Goal: Information Seeking & Learning: Learn about a topic

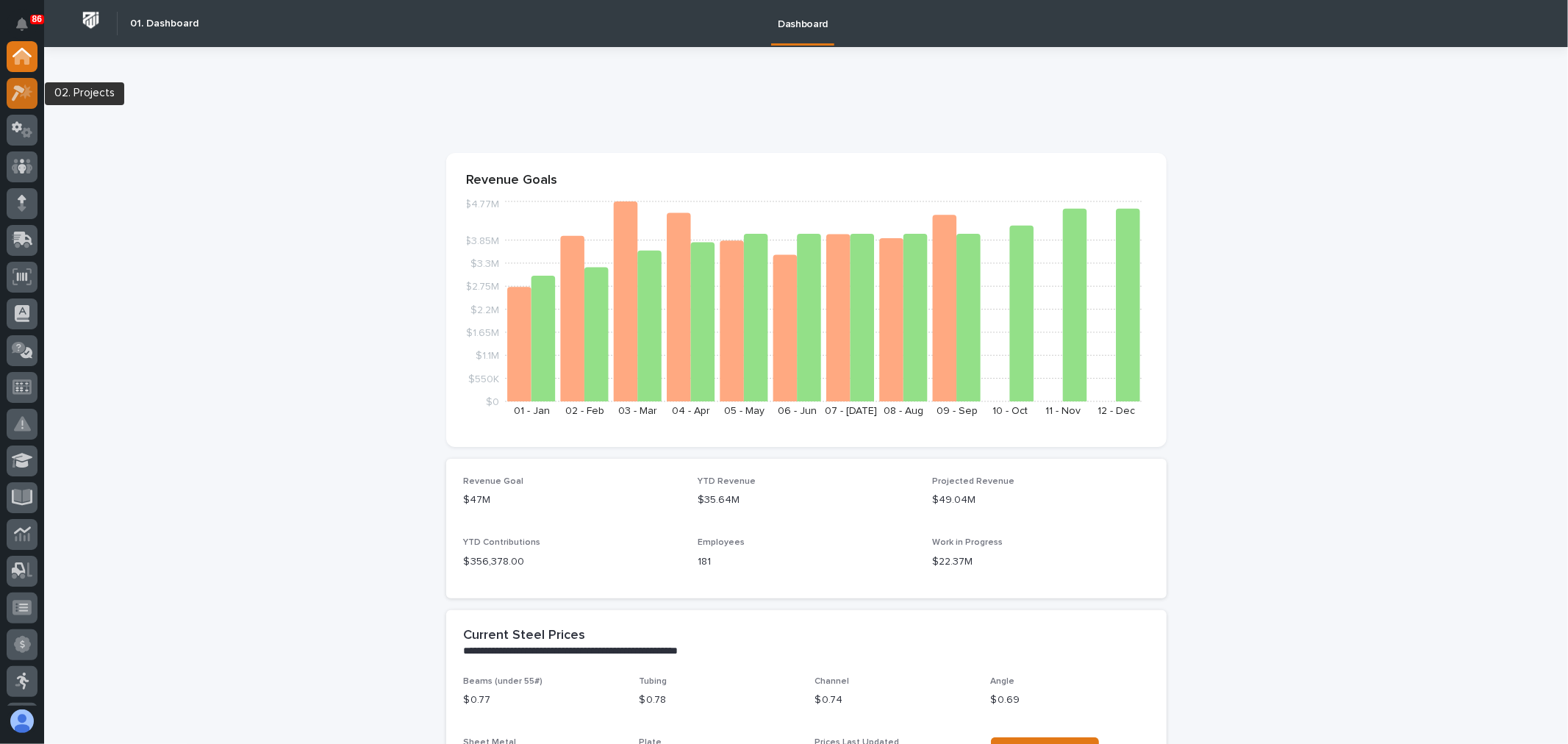
click at [22, 101] on div at bounding box center [21, 93] width 31 height 31
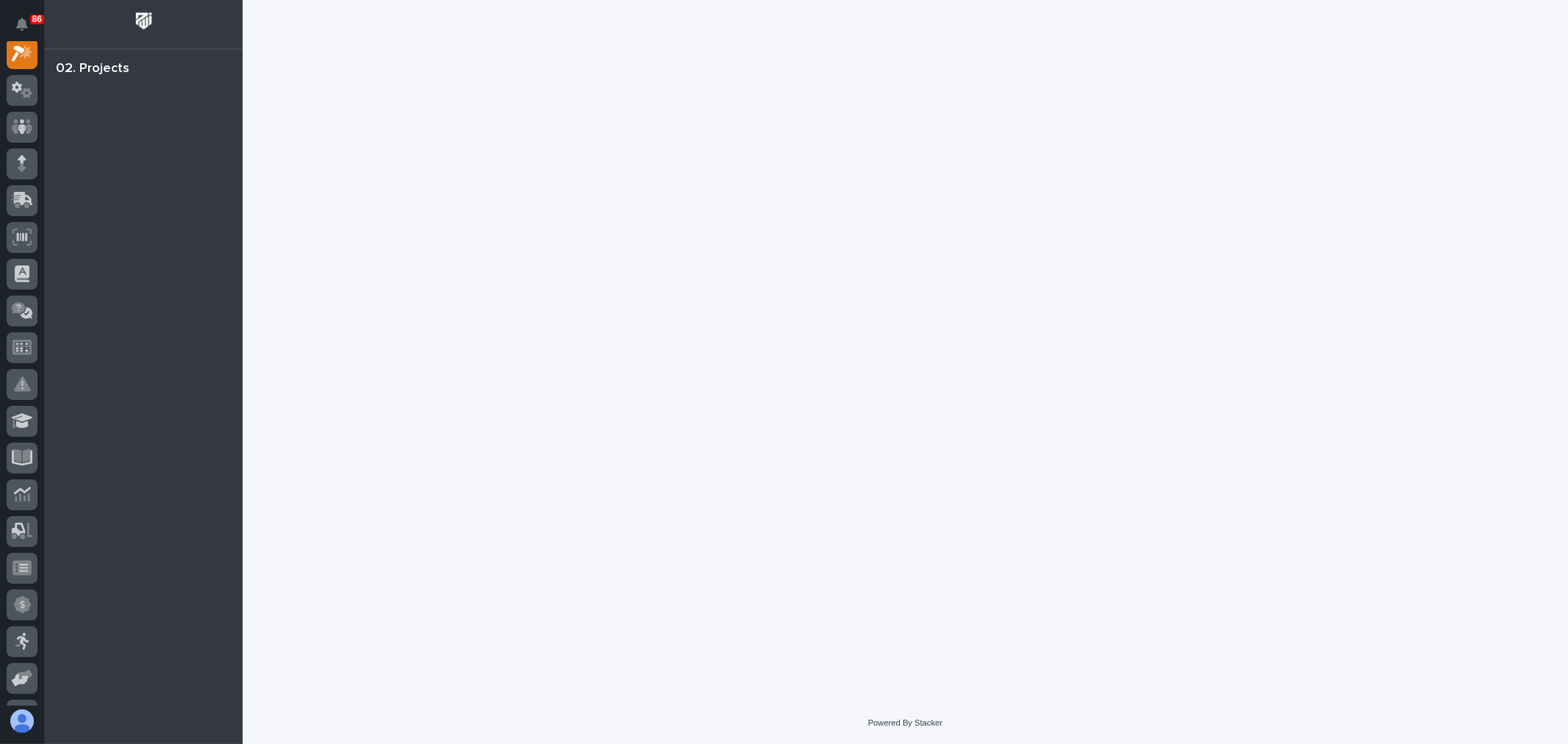
scroll to position [37, 0]
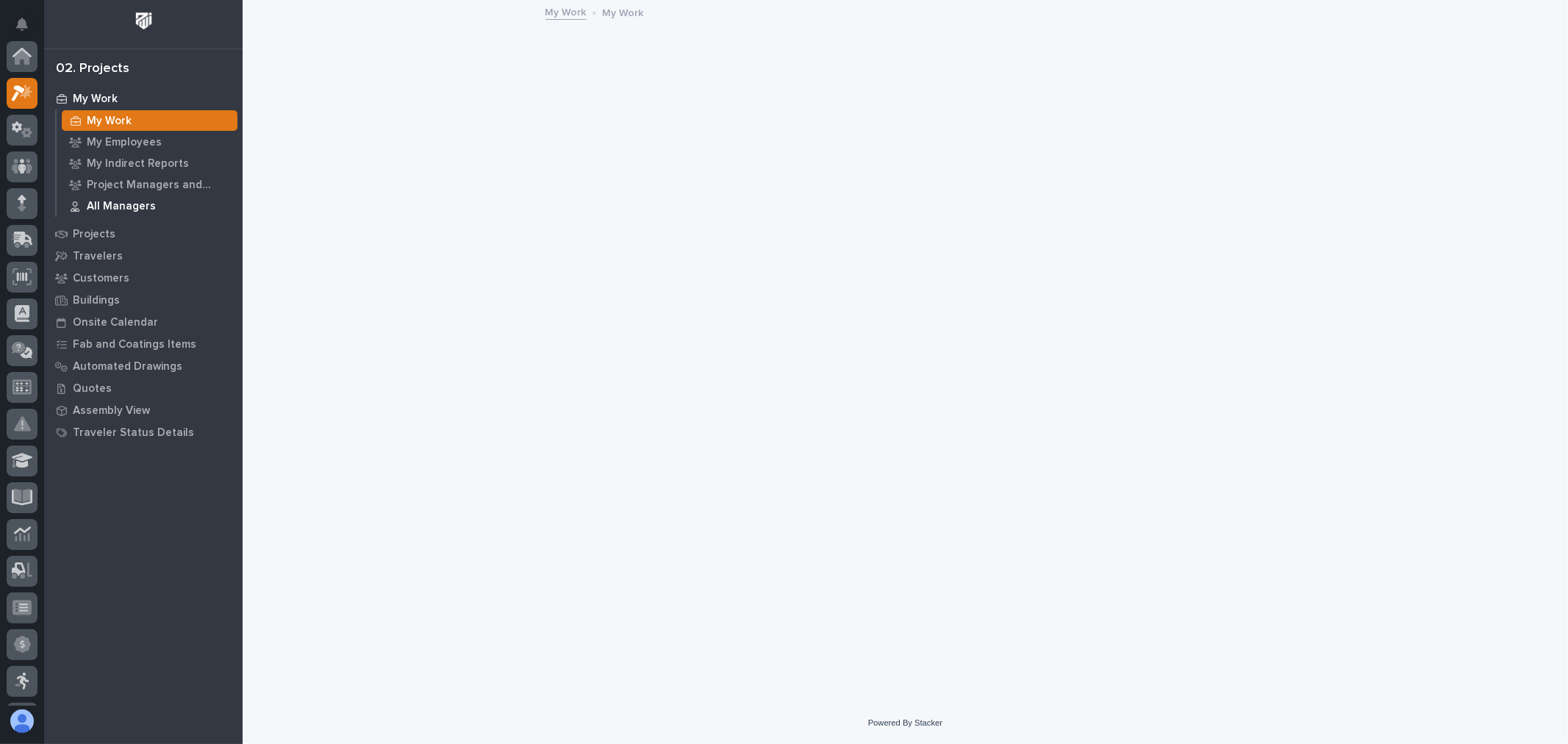
scroll to position [37, 0]
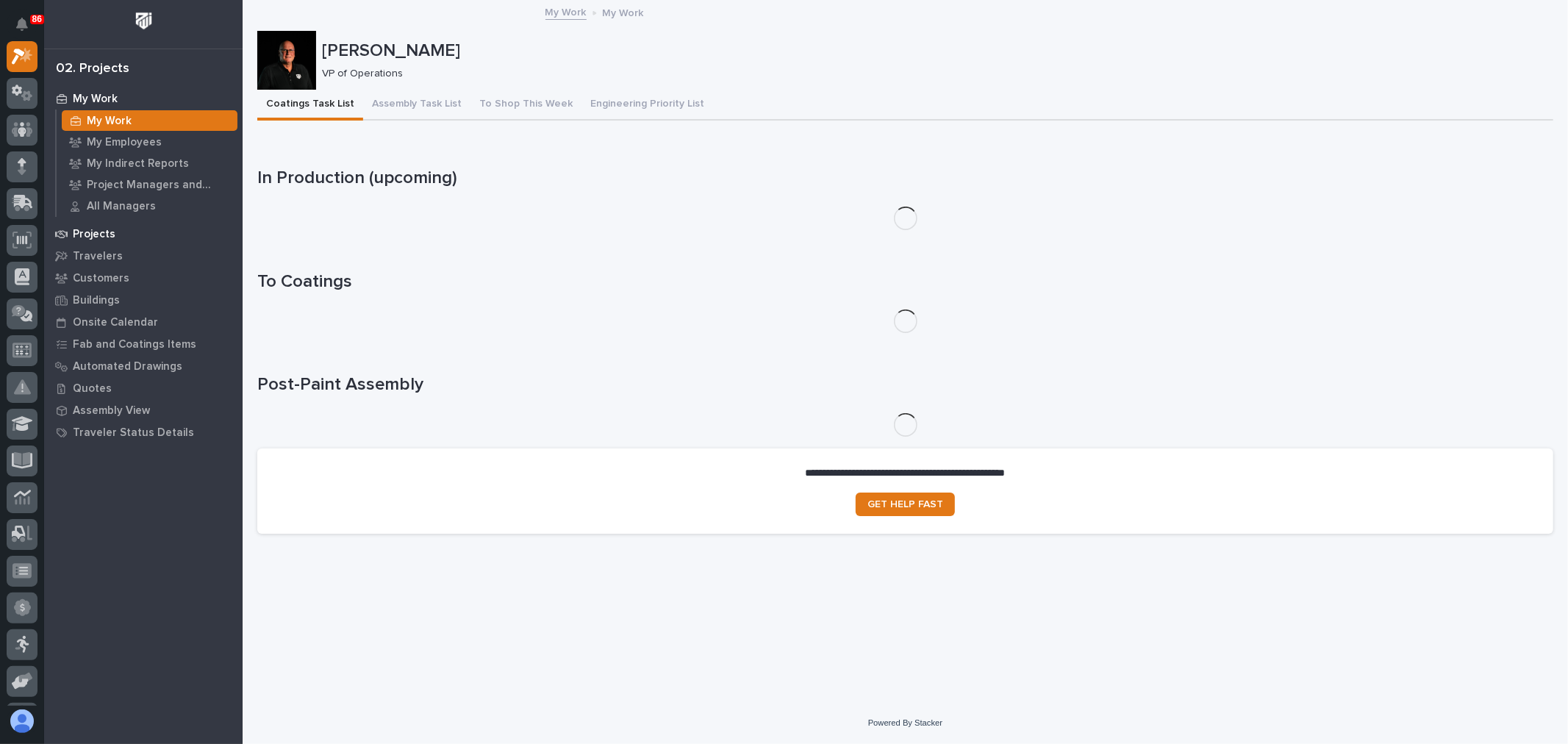
click at [105, 229] on p "Projects" at bounding box center [94, 234] width 43 height 13
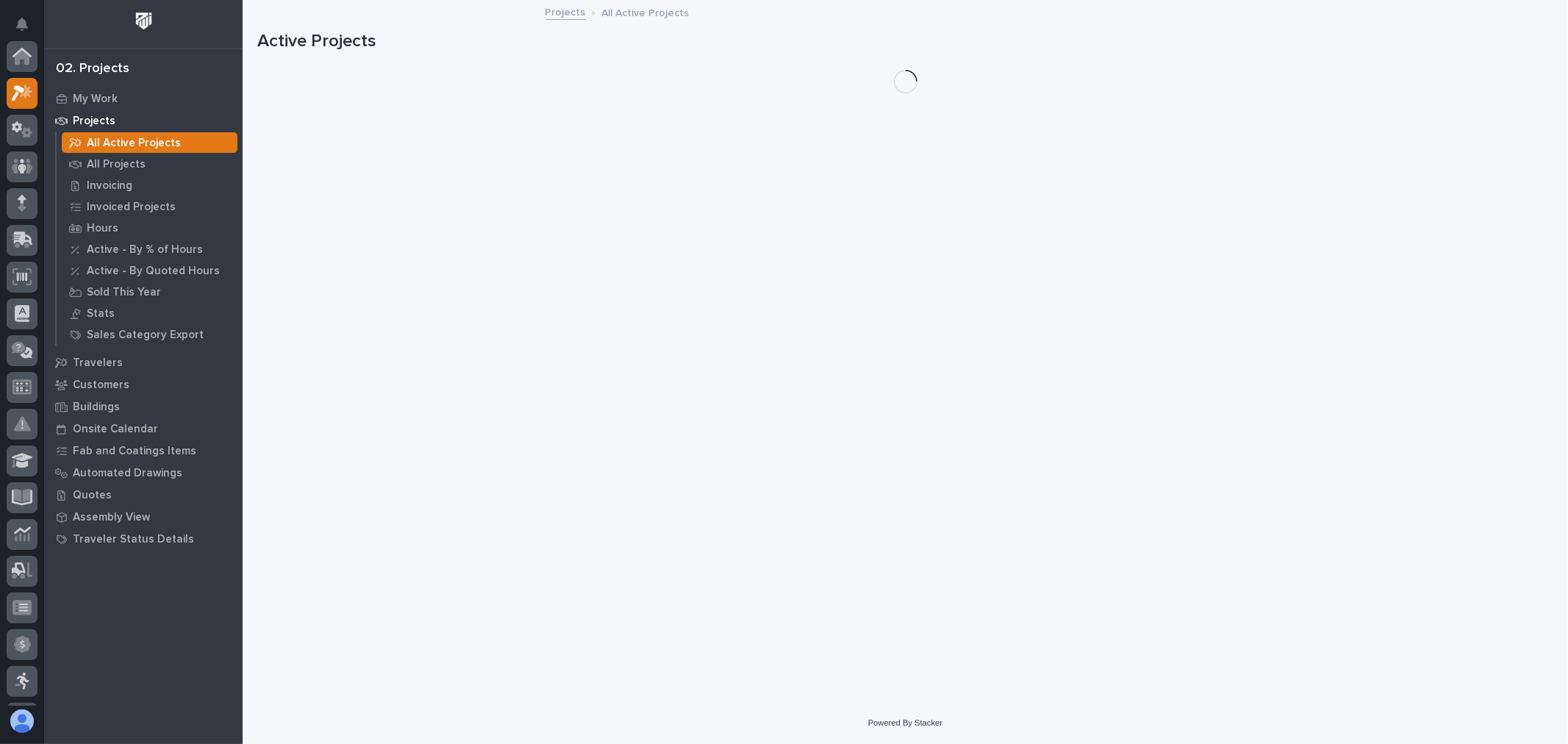
scroll to position [37, 0]
click at [120, 166] on p "All Projects" at bounding box center [116, 164] width 59 height 13
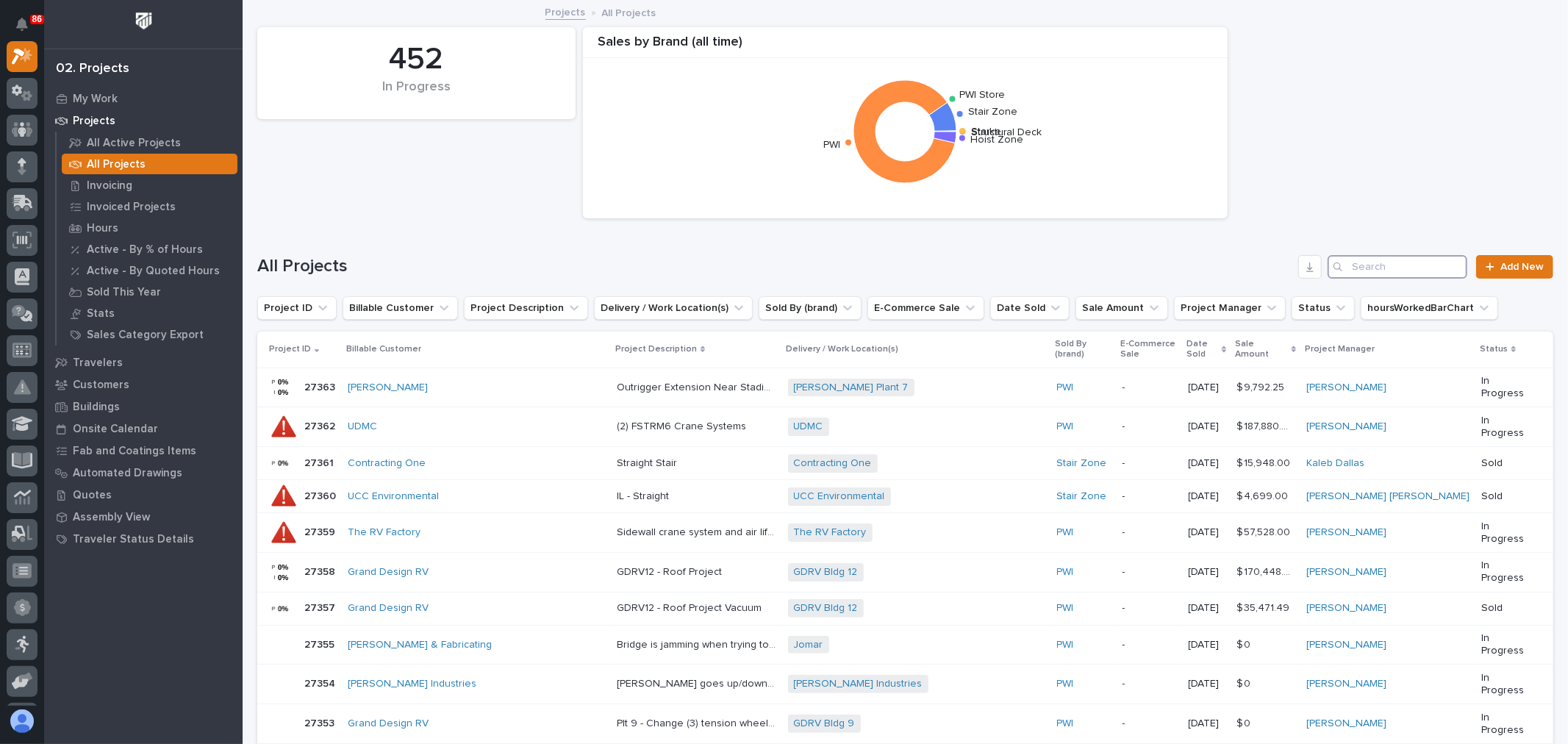
click at [1351, 260] on input "Search" at bounding box center [1397, 267] width 139 height 23
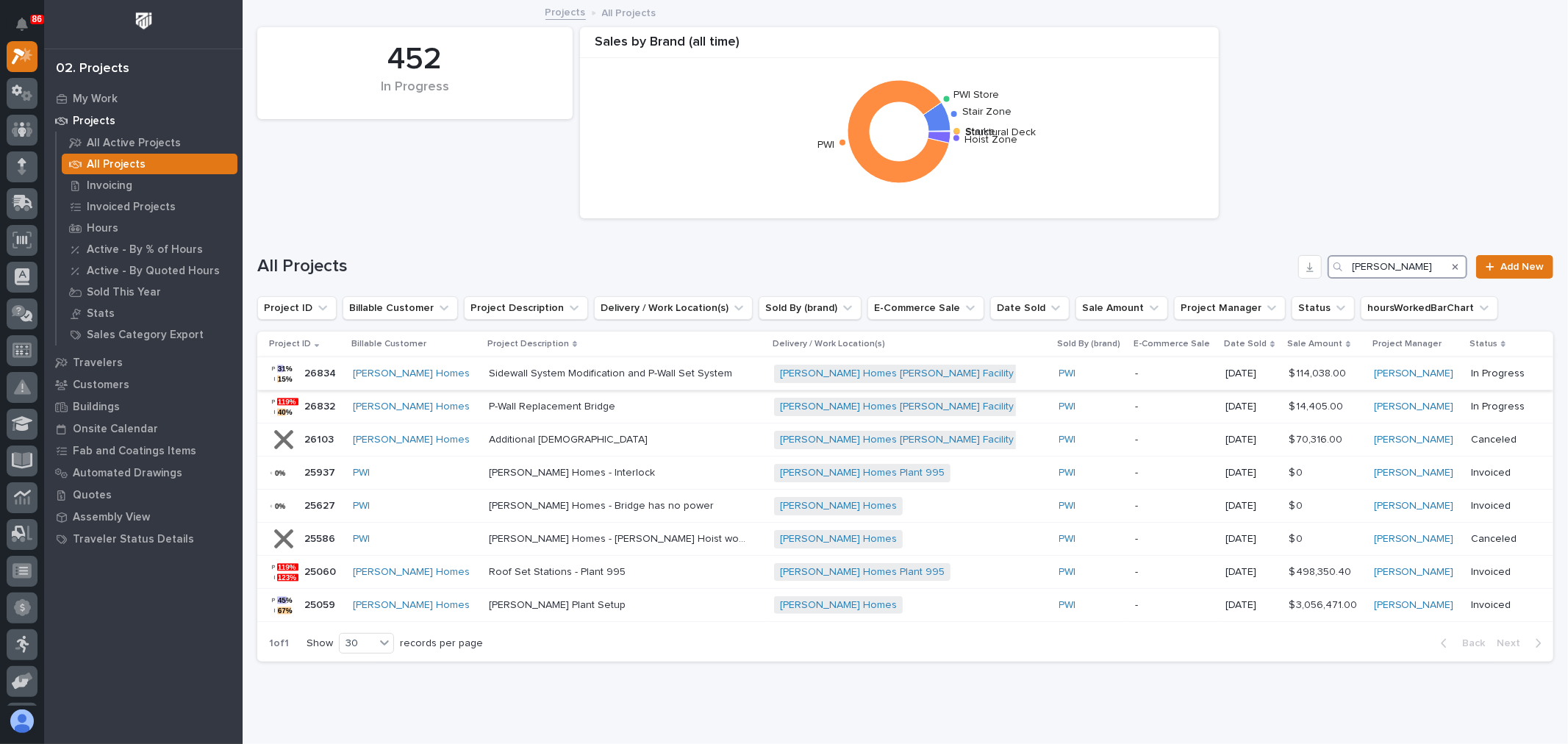
type input "[PERSON_NAME]"
click at [446, 373] on div "[PERSON_NAME] Homes" at bounding box center [415, 373] width 124 height 13
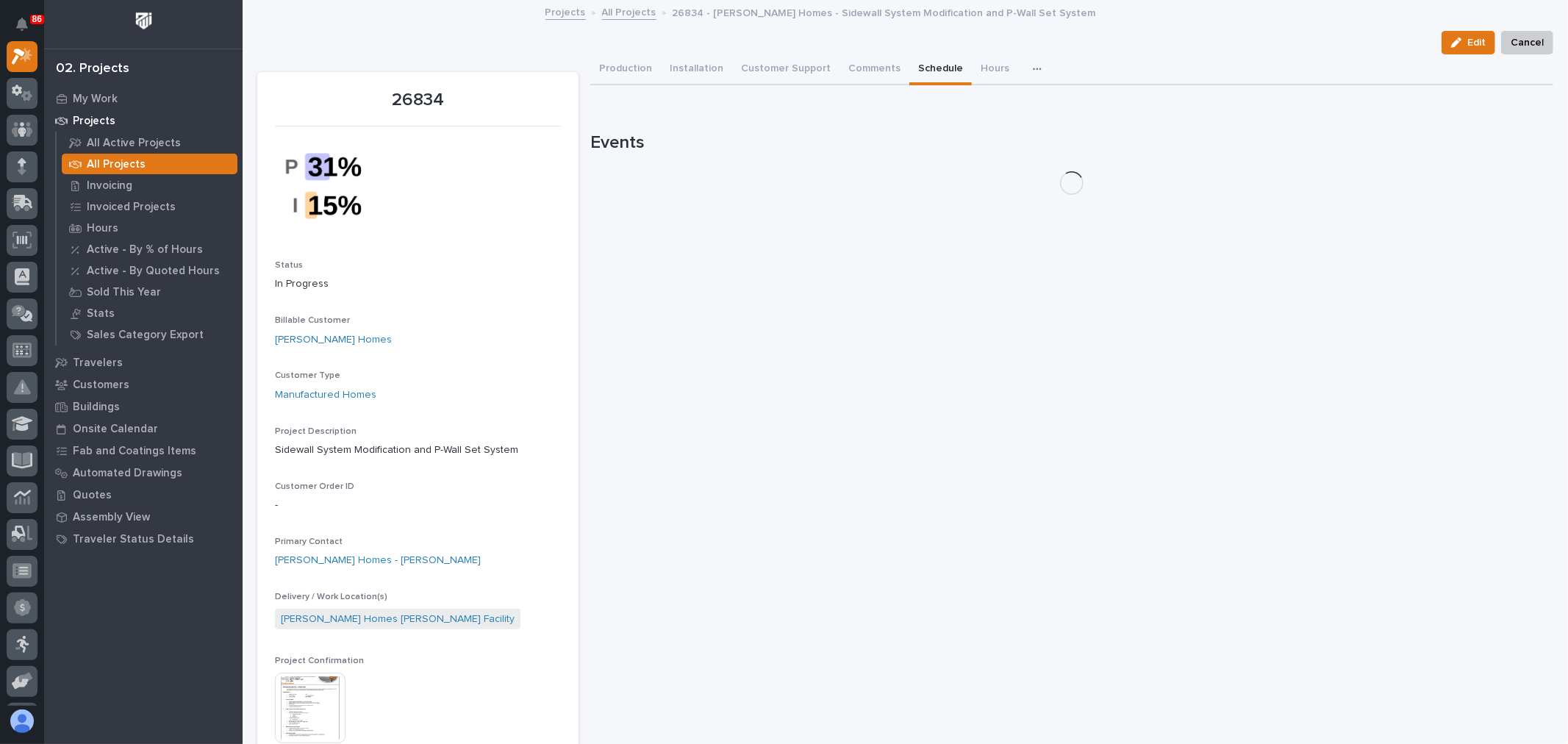
click at [913, 70] on button "Schedule" at bounding box center [941, 70] width 63 height 31
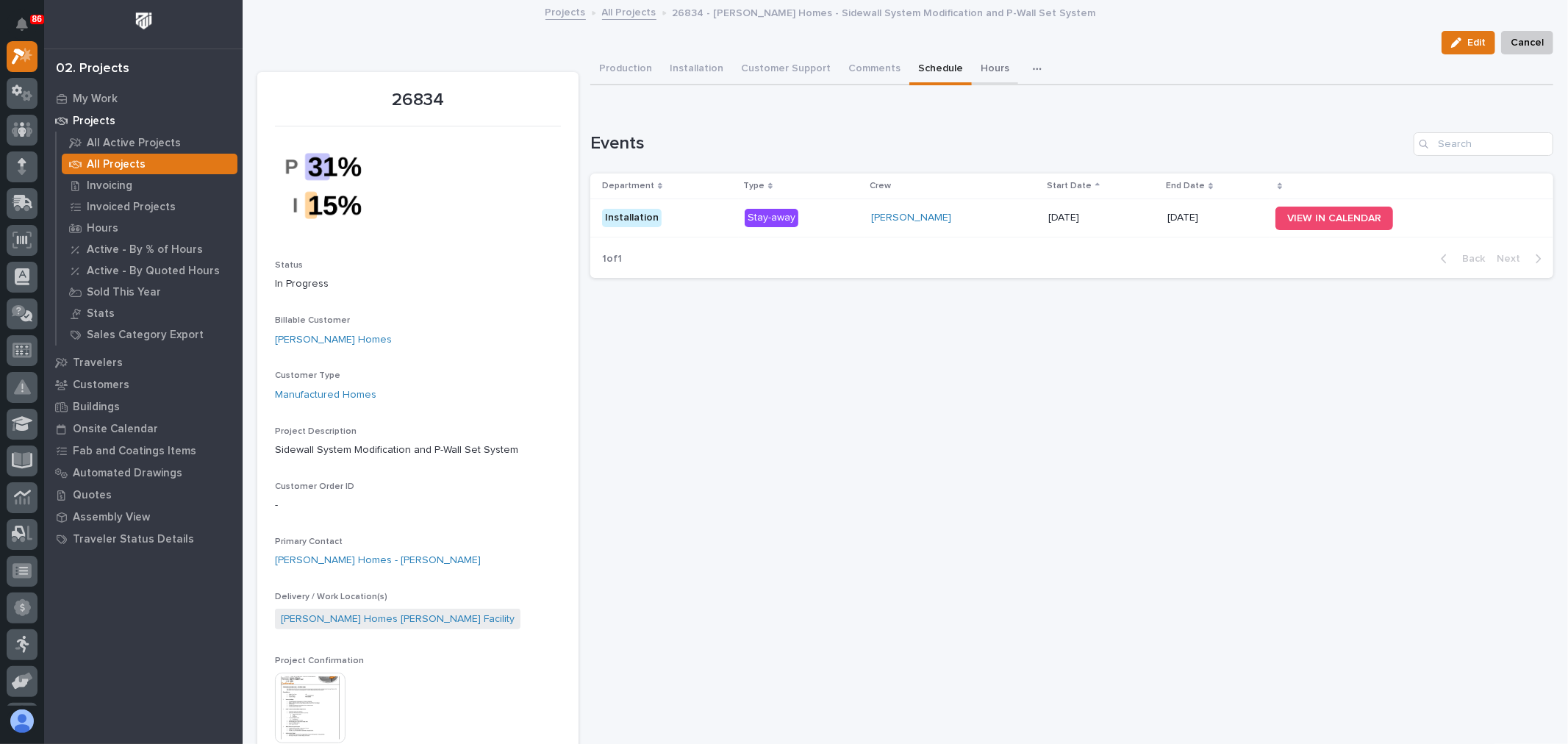
click at [972, 66] on button "Hours" at bounding box center [995, 70] width 46 height 31
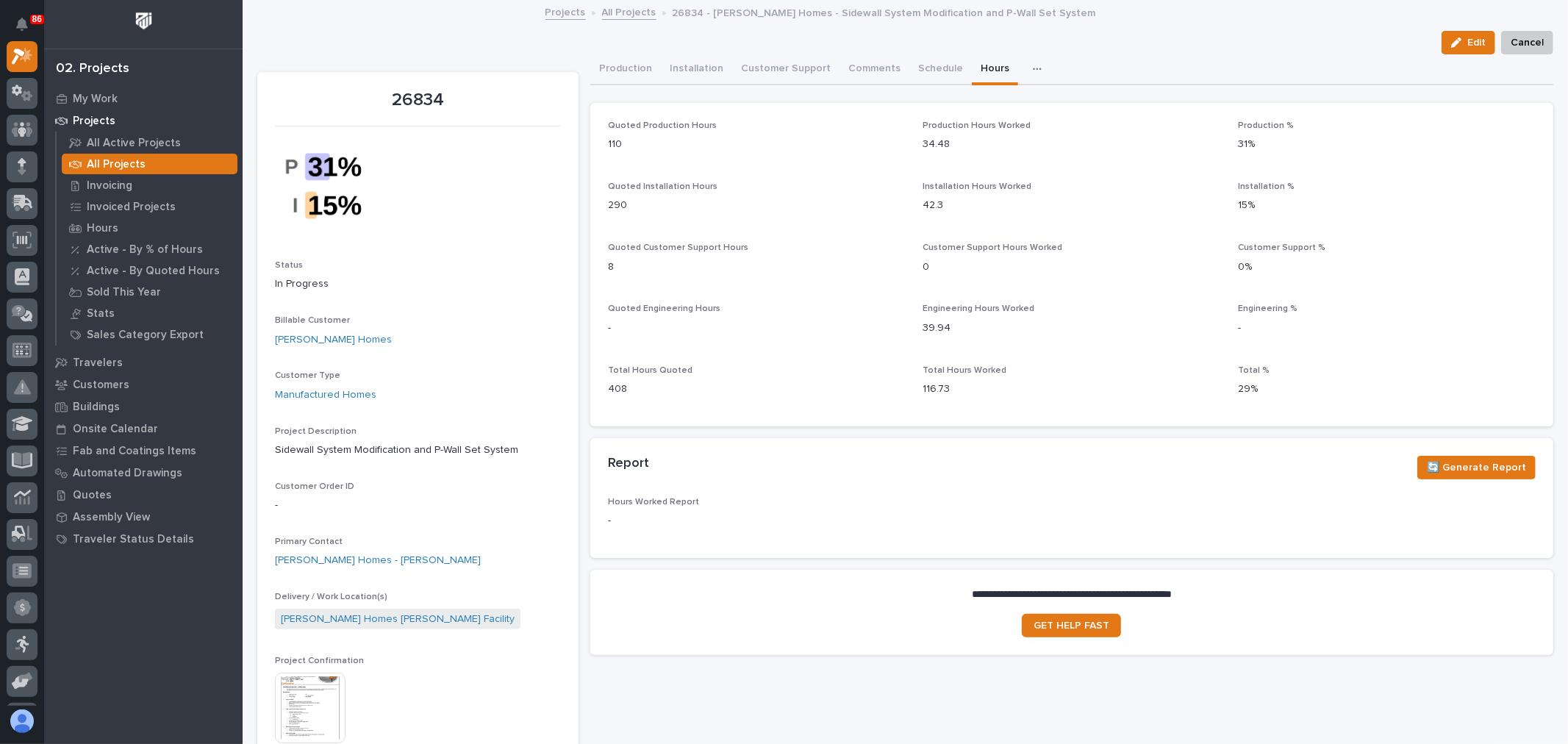
click at [1033, 73] on icon "button" at bounding box center [1037, 70] width 9 height 11
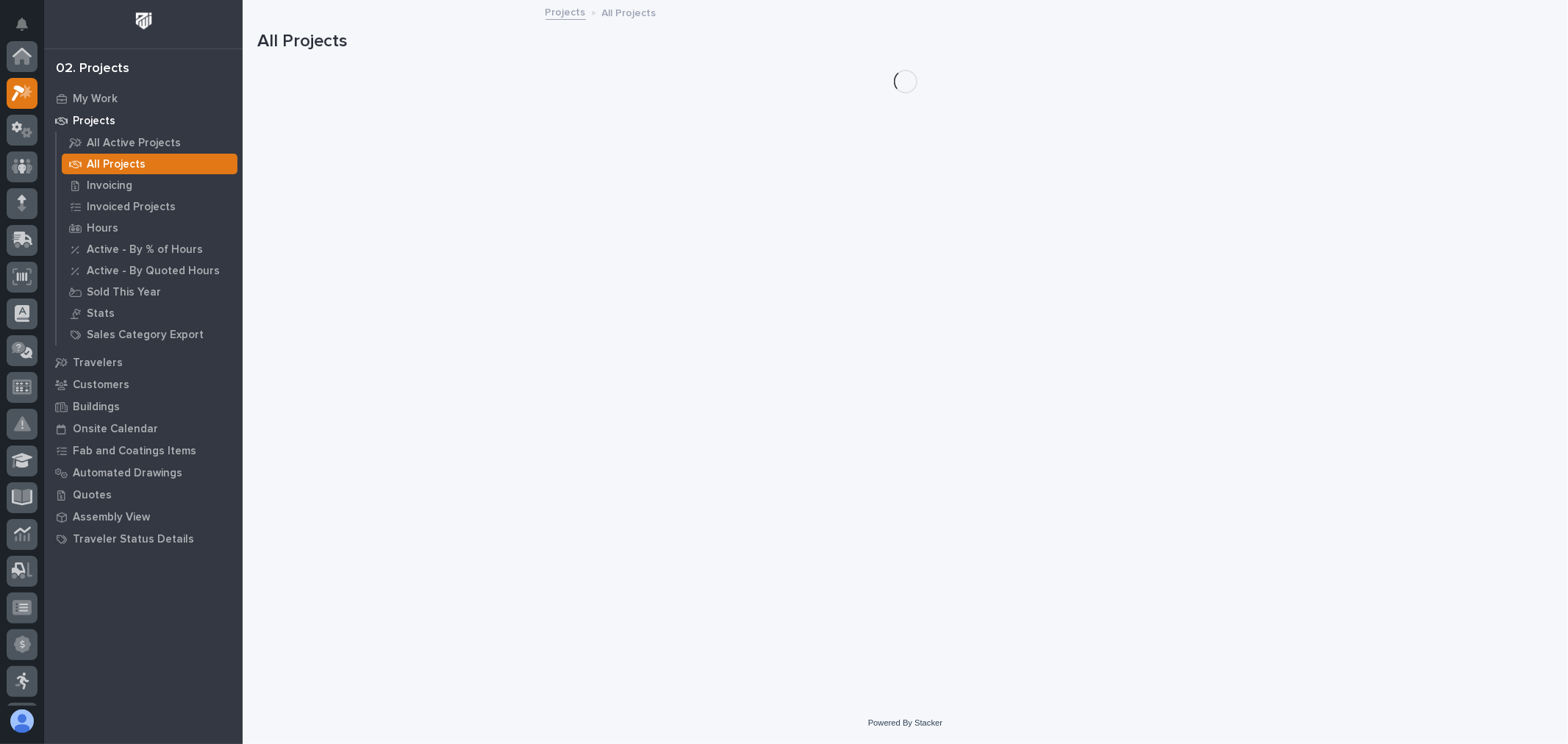
scroll to position [39, 0]
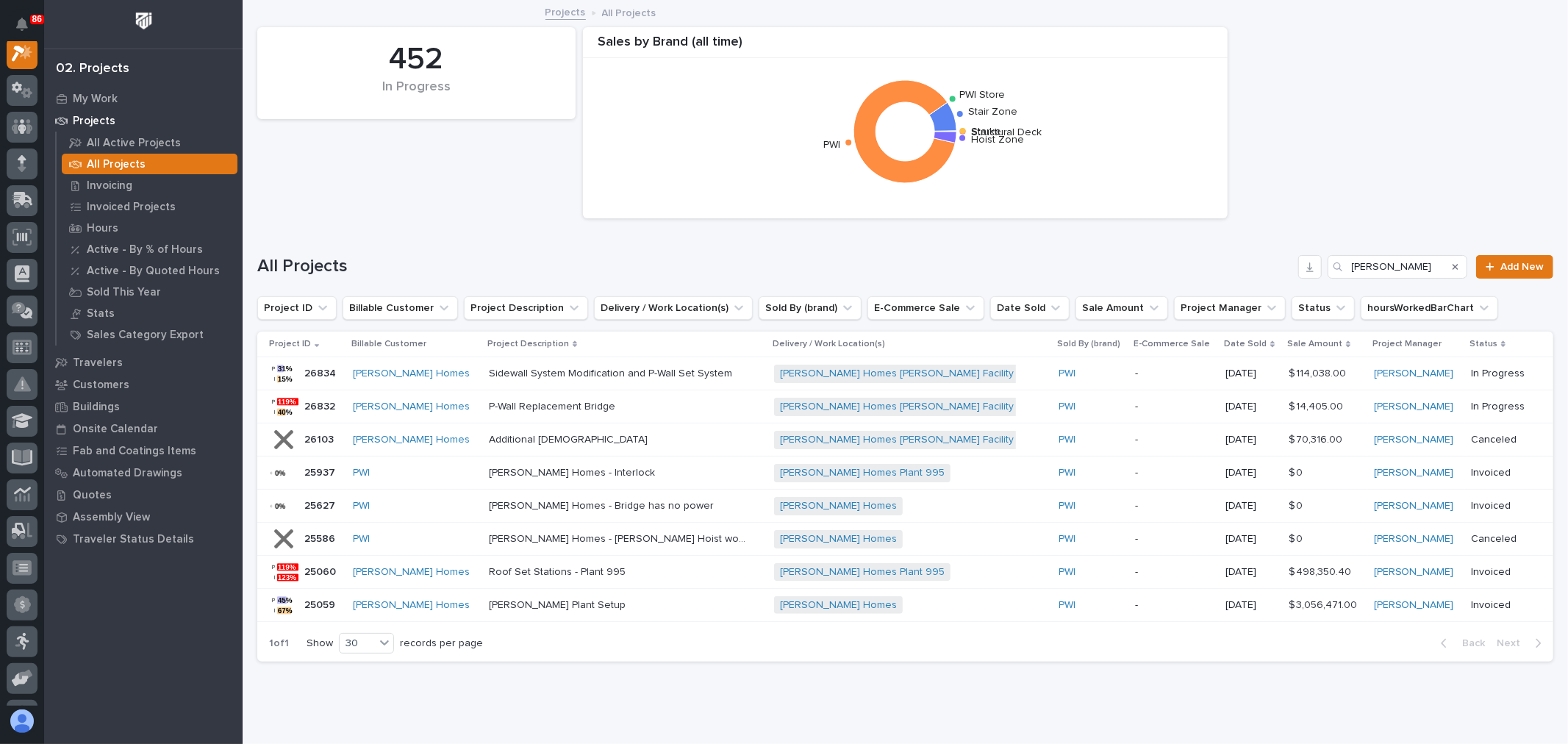
click at [737, 379] on div "Sidewall System Modification and P-Wall Set System Sidewall System Modification…" at bounding box center [625, 373] width 273 height 24
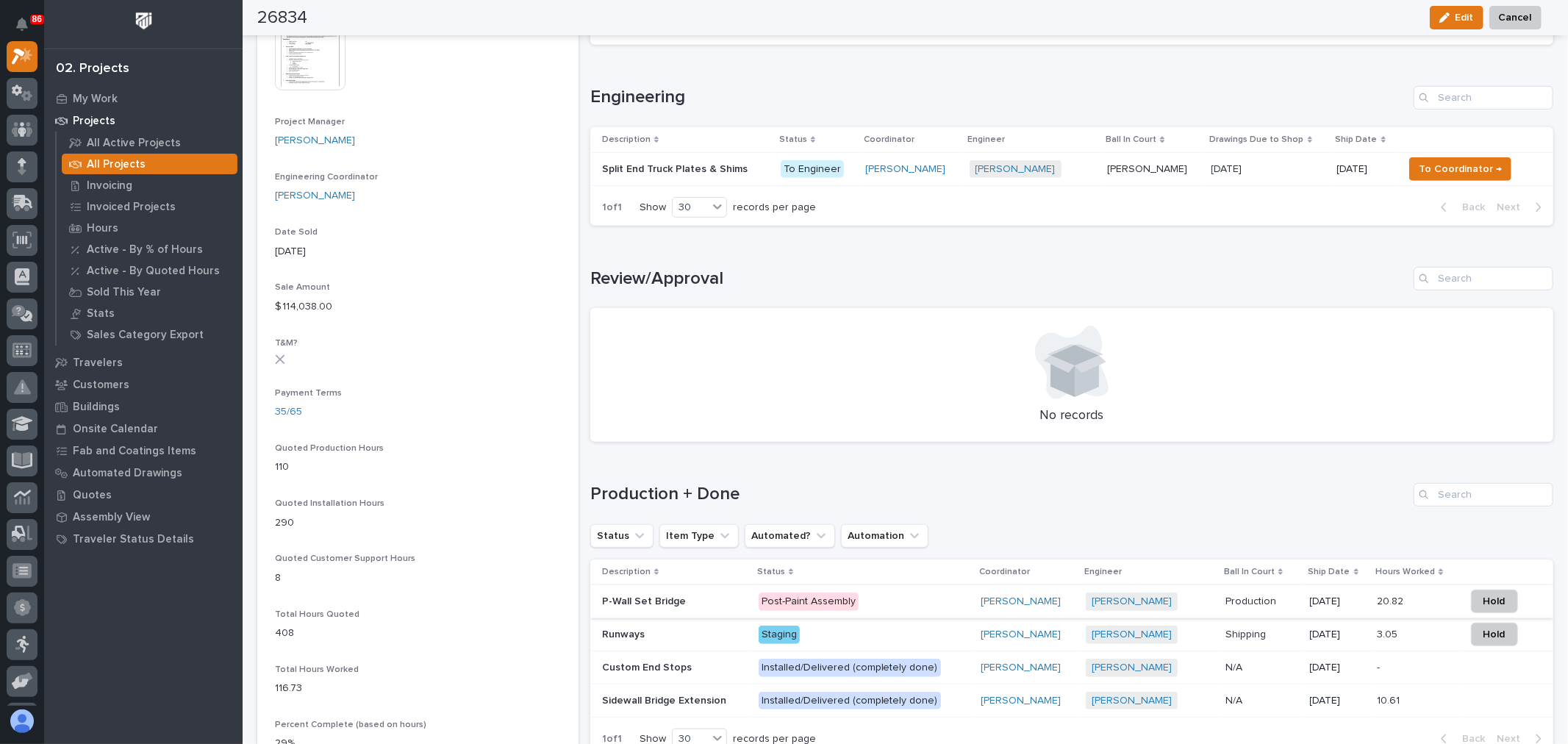
scroll to position [571, 0]
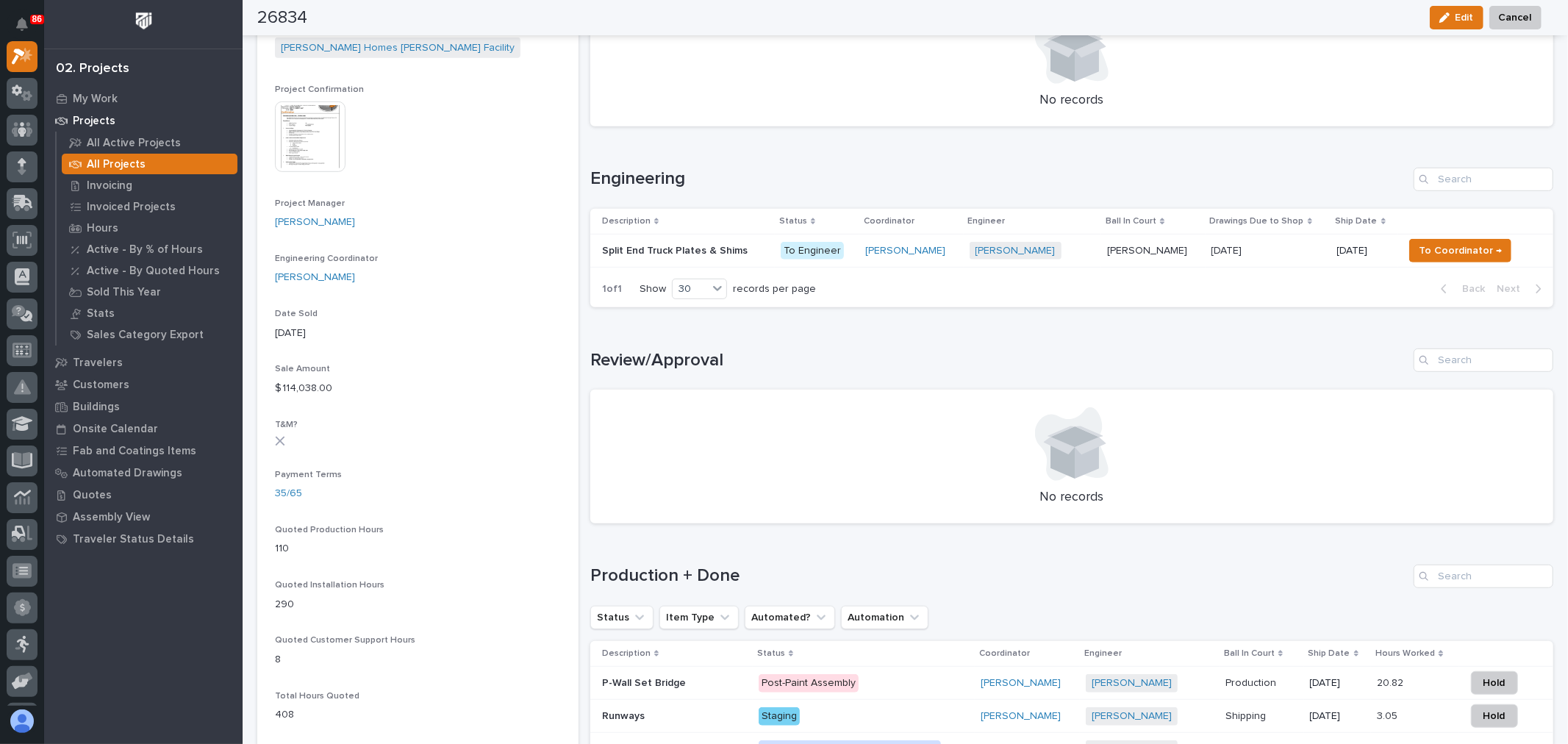
click at [920, 683] on p "Post-Paint Assembly" at bounding box center [863, 683] width 210 height 19
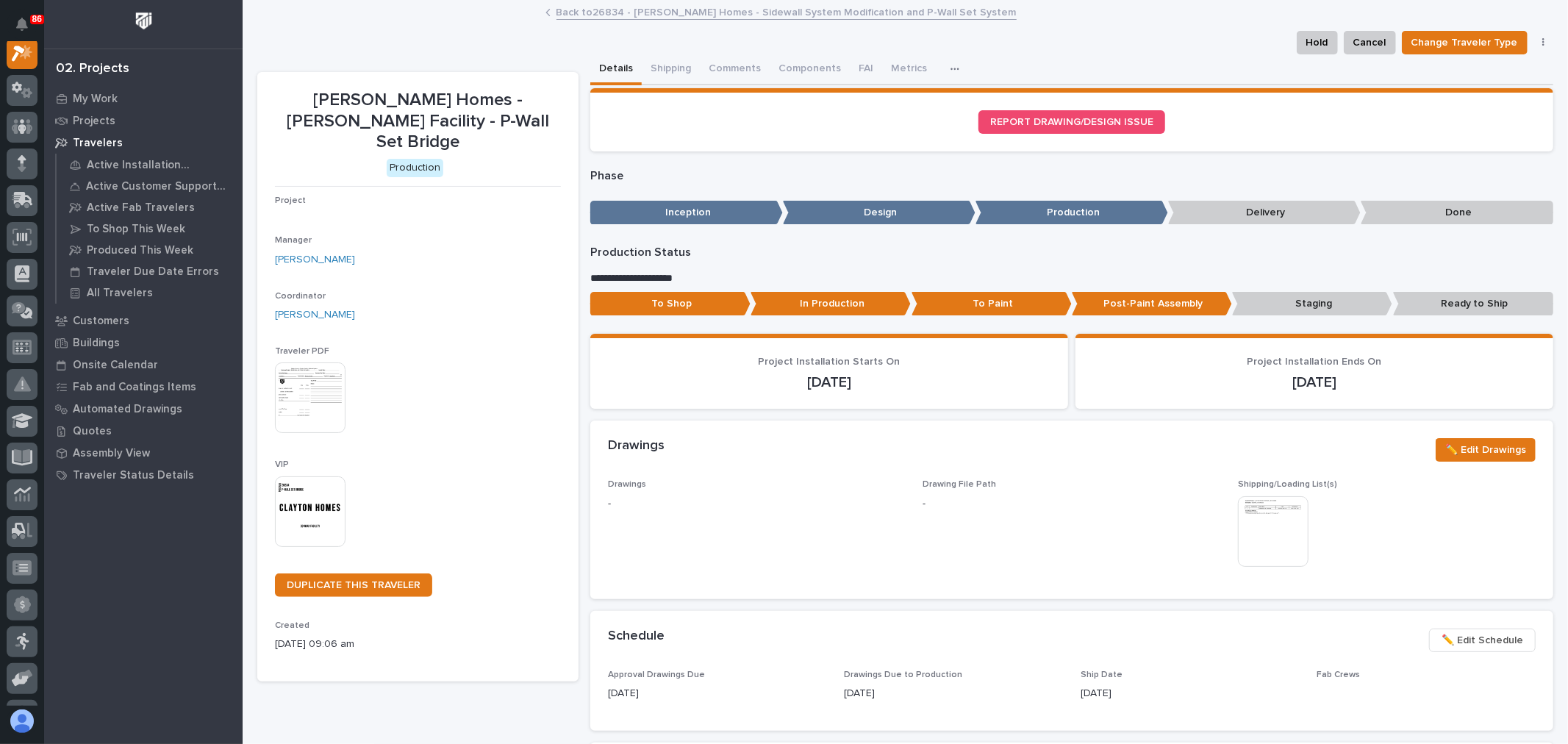
scroll to position [37, 0]
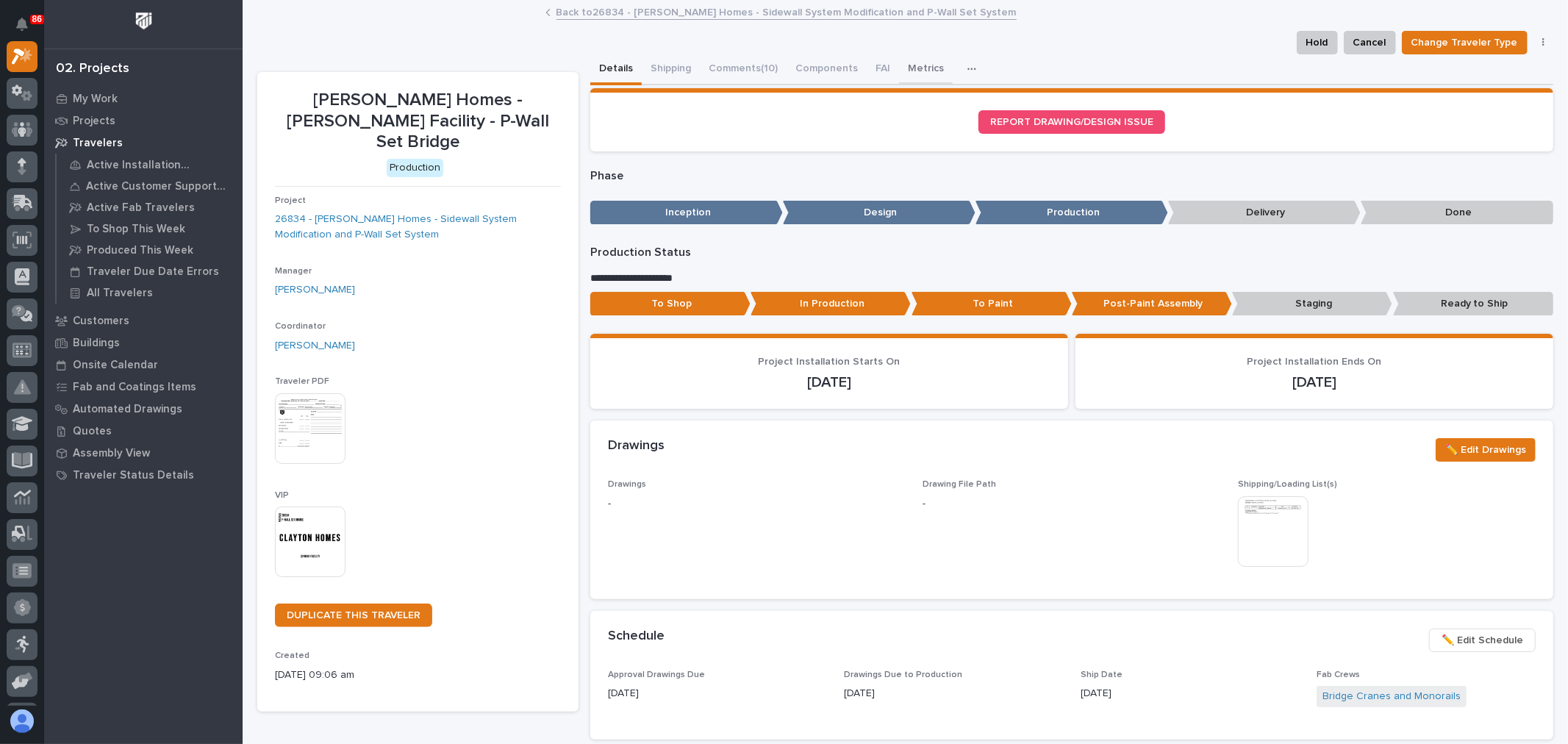
click at [915, 66] on button "Metrics" at bounding box center [926, 70] width 54 height 31
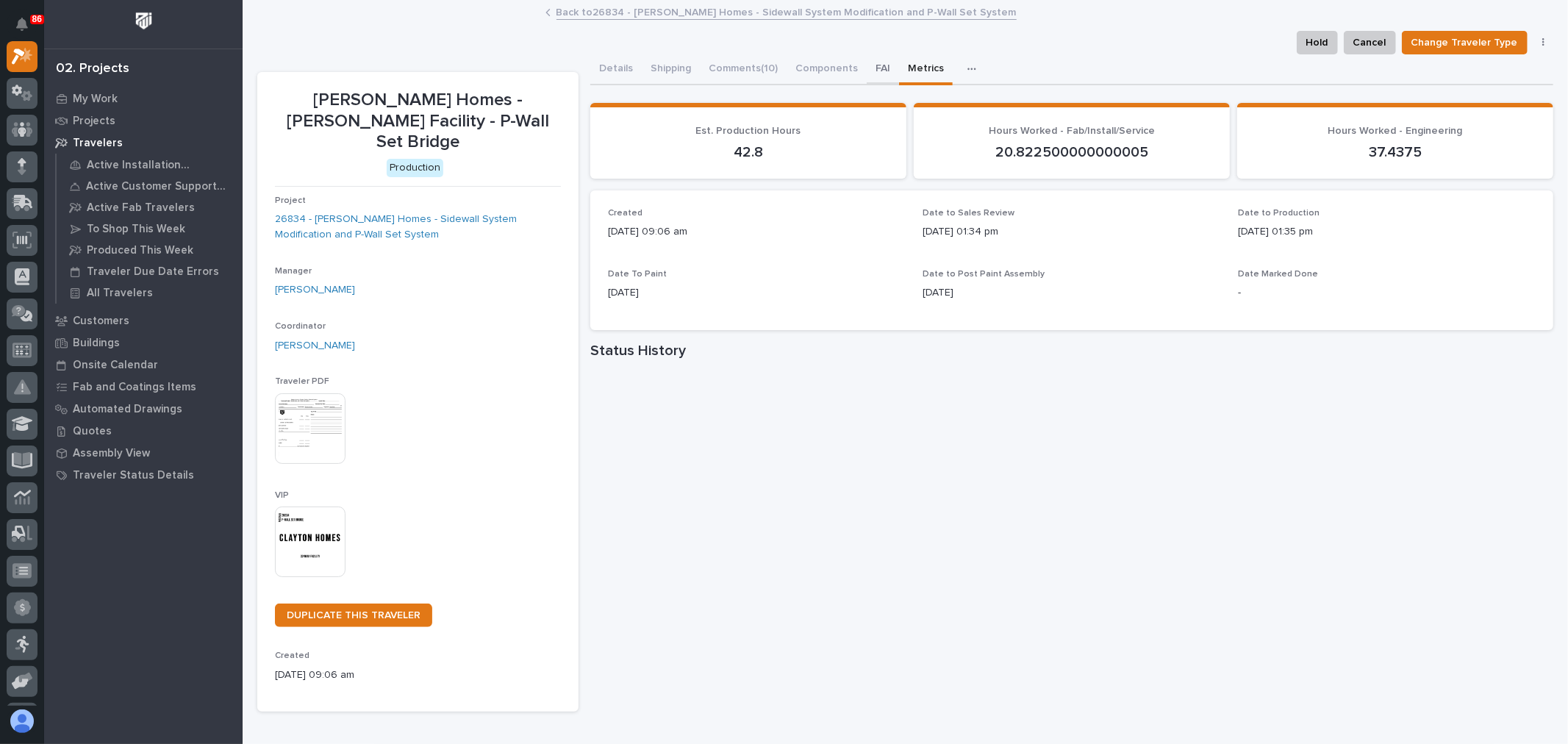
click at [870, 68] on button "FAI" at bounding box center [883, 70] width 32 height 31
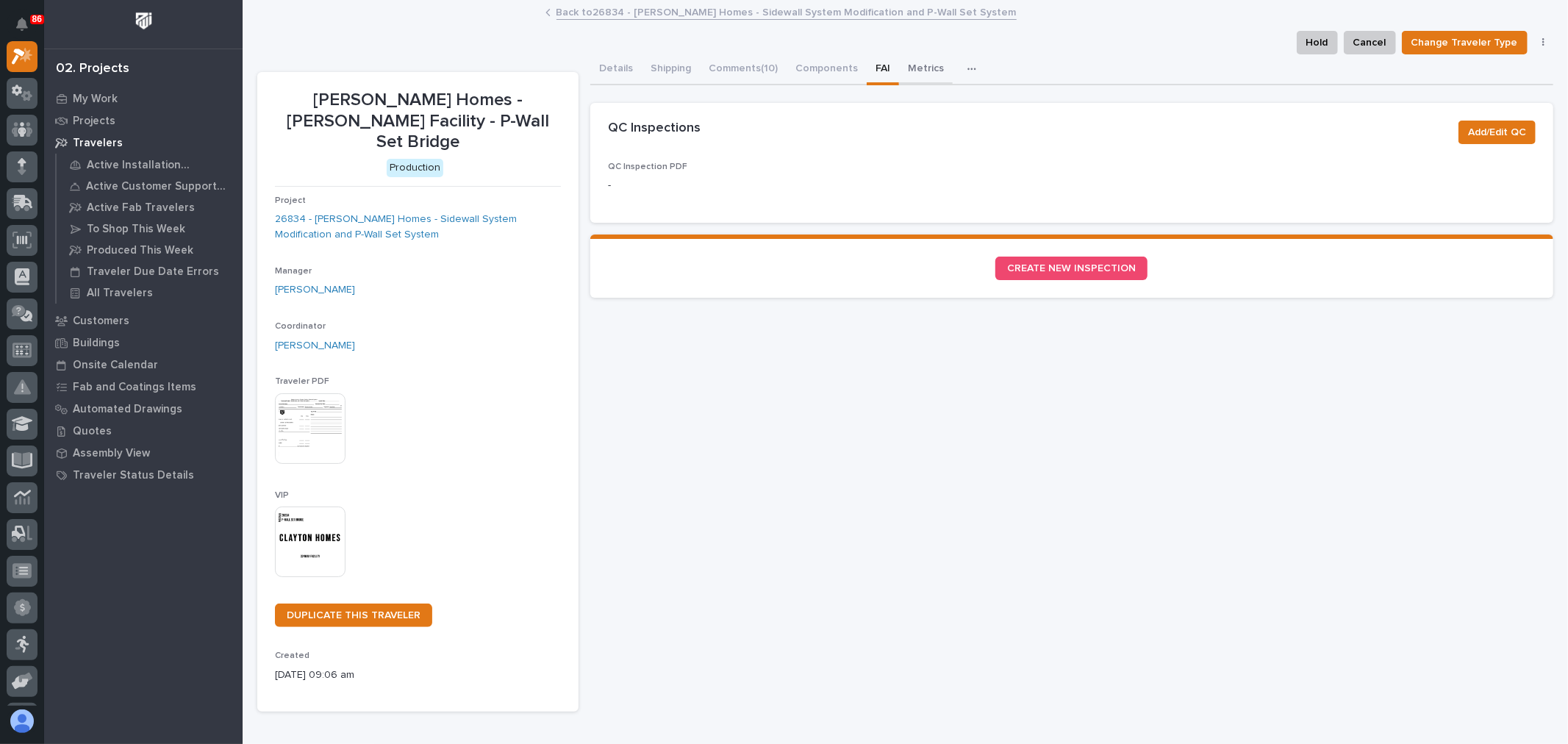
click at [916, 62] on button "Metrics" at bounding box center [926, 70] width 54 height 31
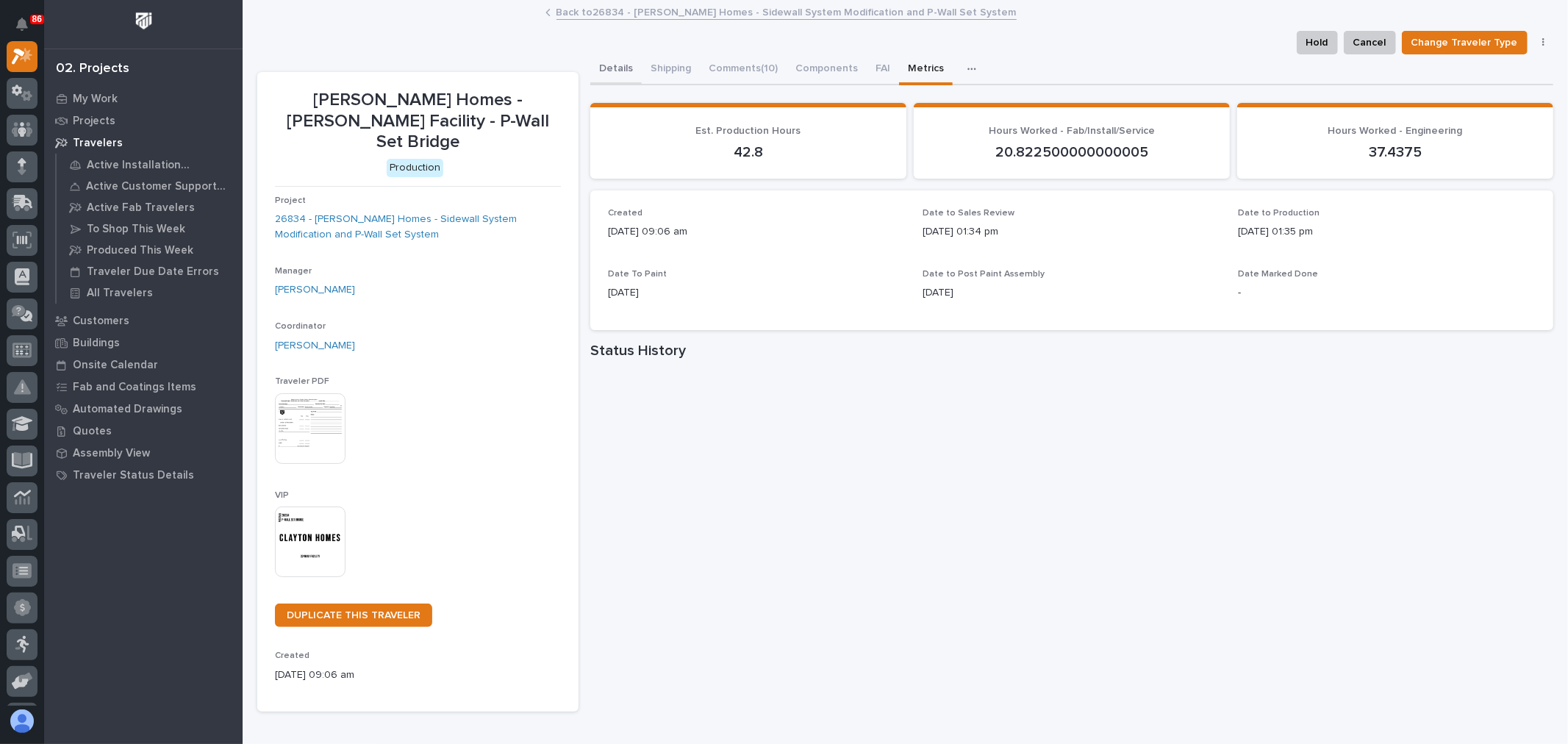
click at [615, 72] on button "Details" at bounding box center [616, 70] width 52 height 31
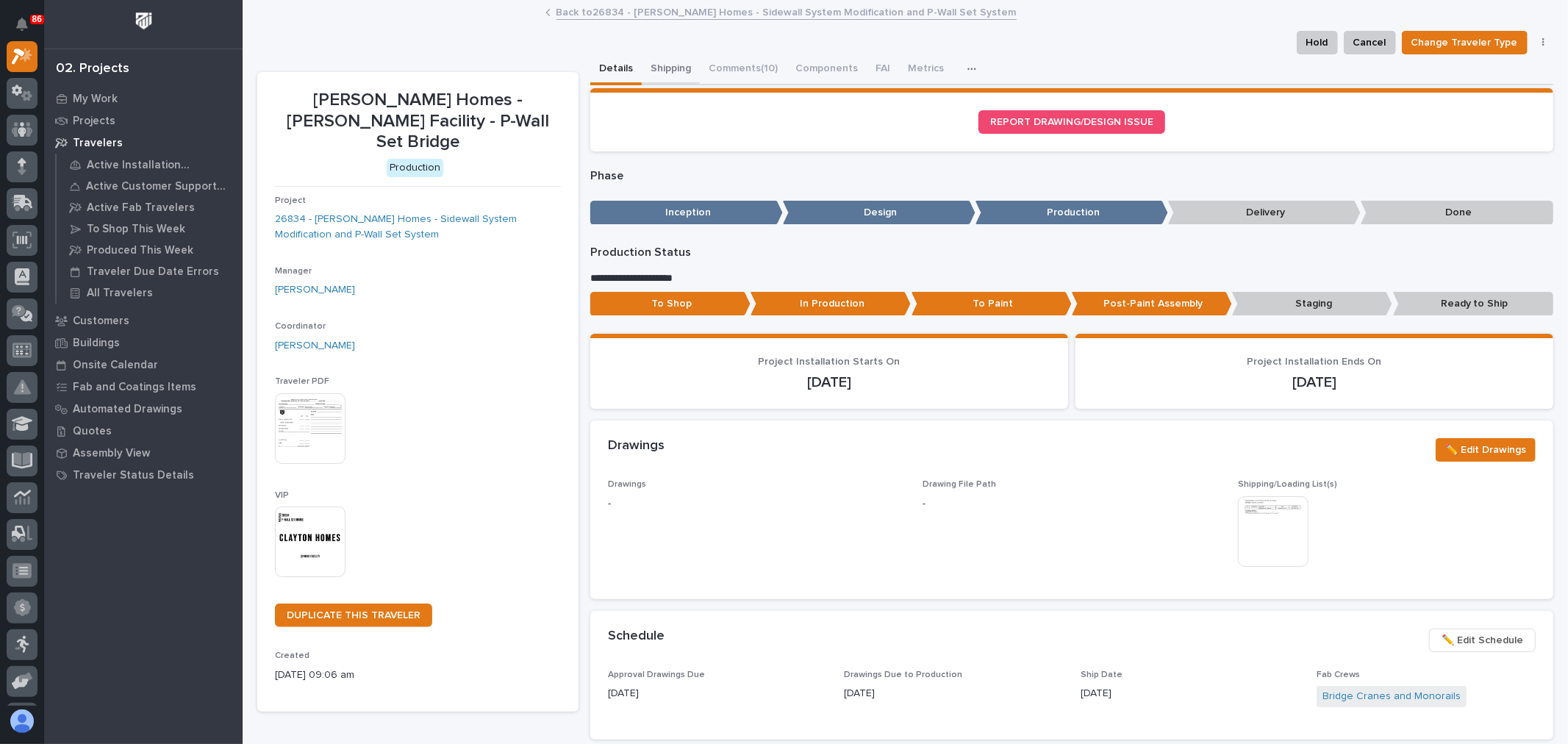
click at [674, 66] on button "Shipping" at bounding box center [670, 70] width 58 height 31
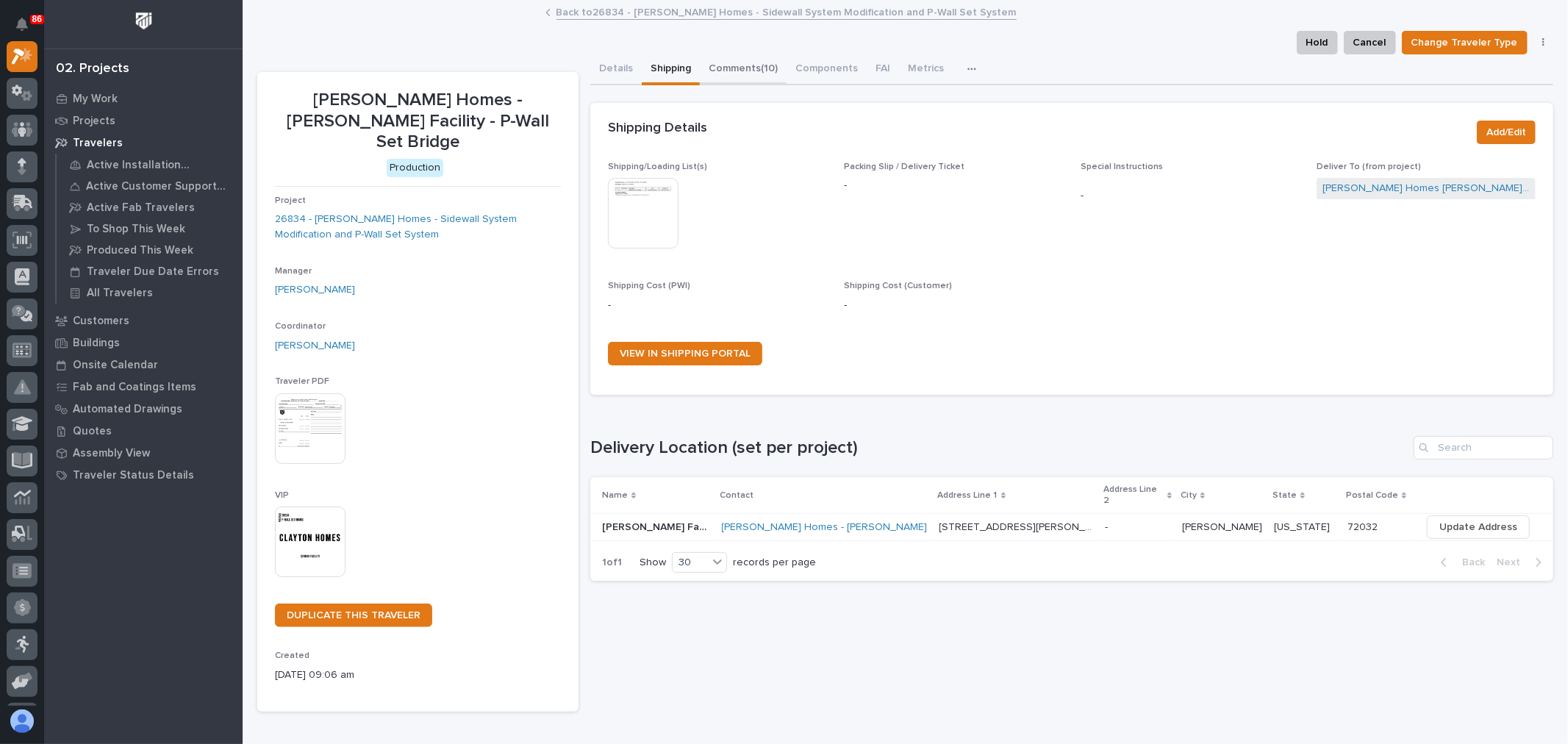
click at [732, 66] on button "Comments (10)" at bounding box center [742, 70] width 87 height 31
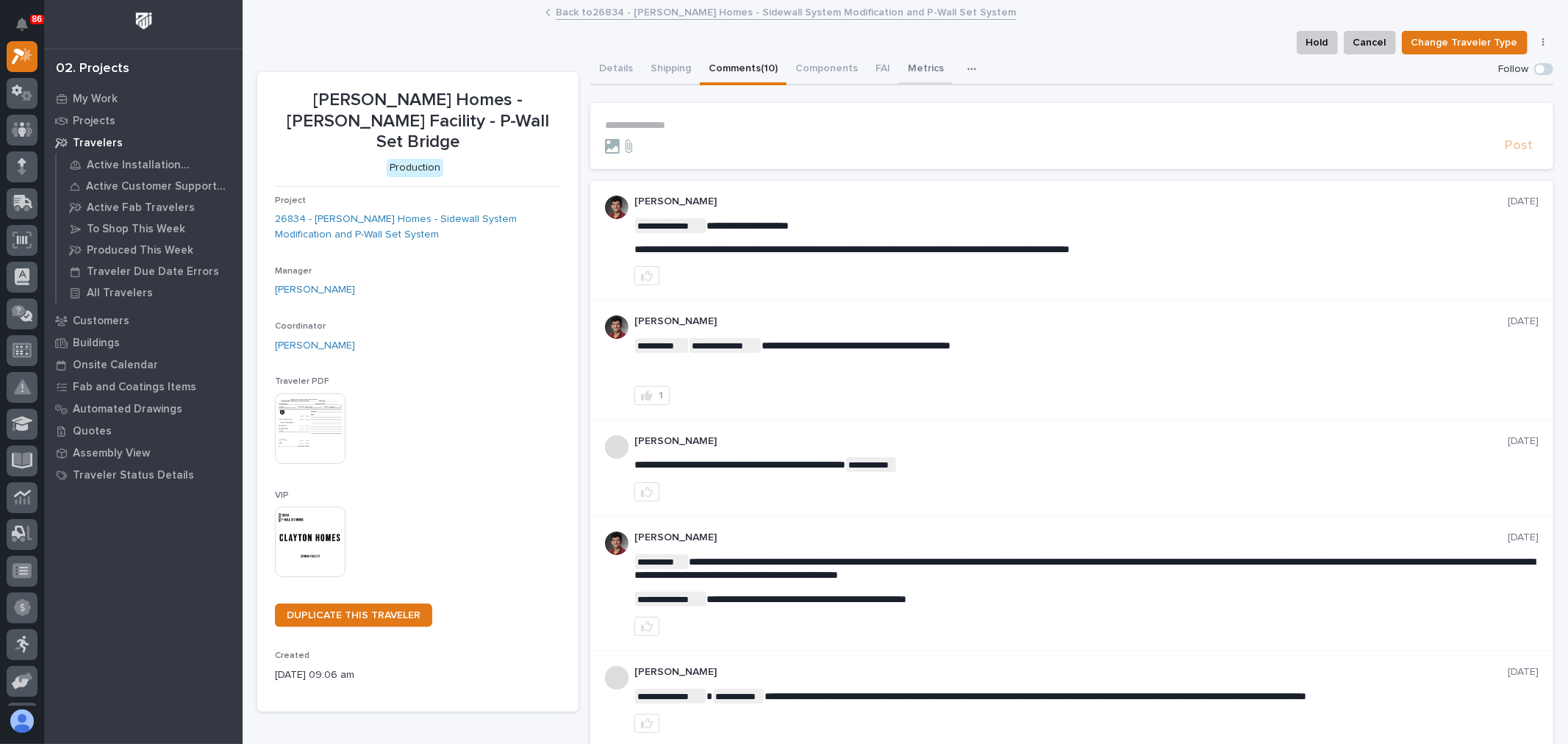
click at [914, 67] on button "Metrics" at bounding box center [926, 70] width 54 height 31
